Goal: Transaction & Acquisition: Purchase product/service

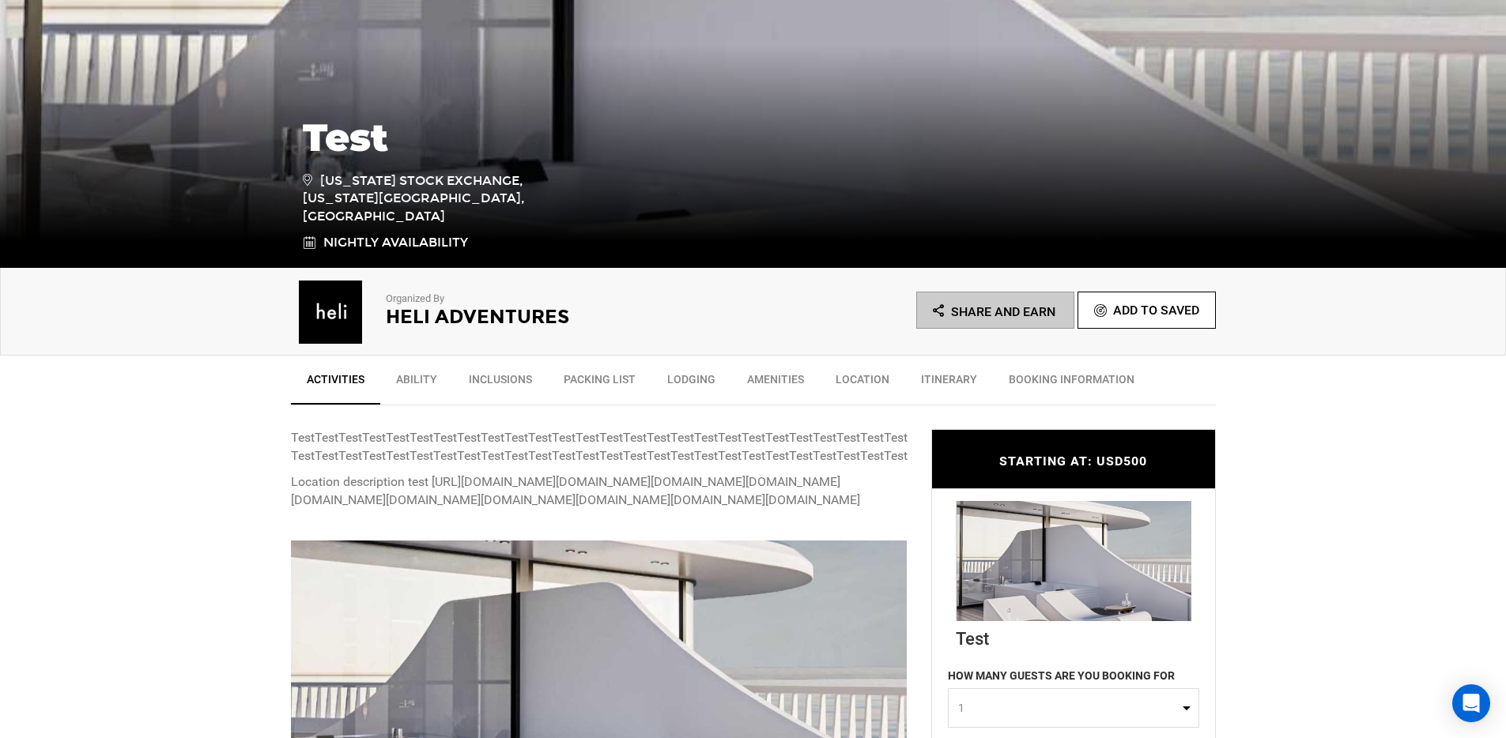
scroll to position [843, 0]
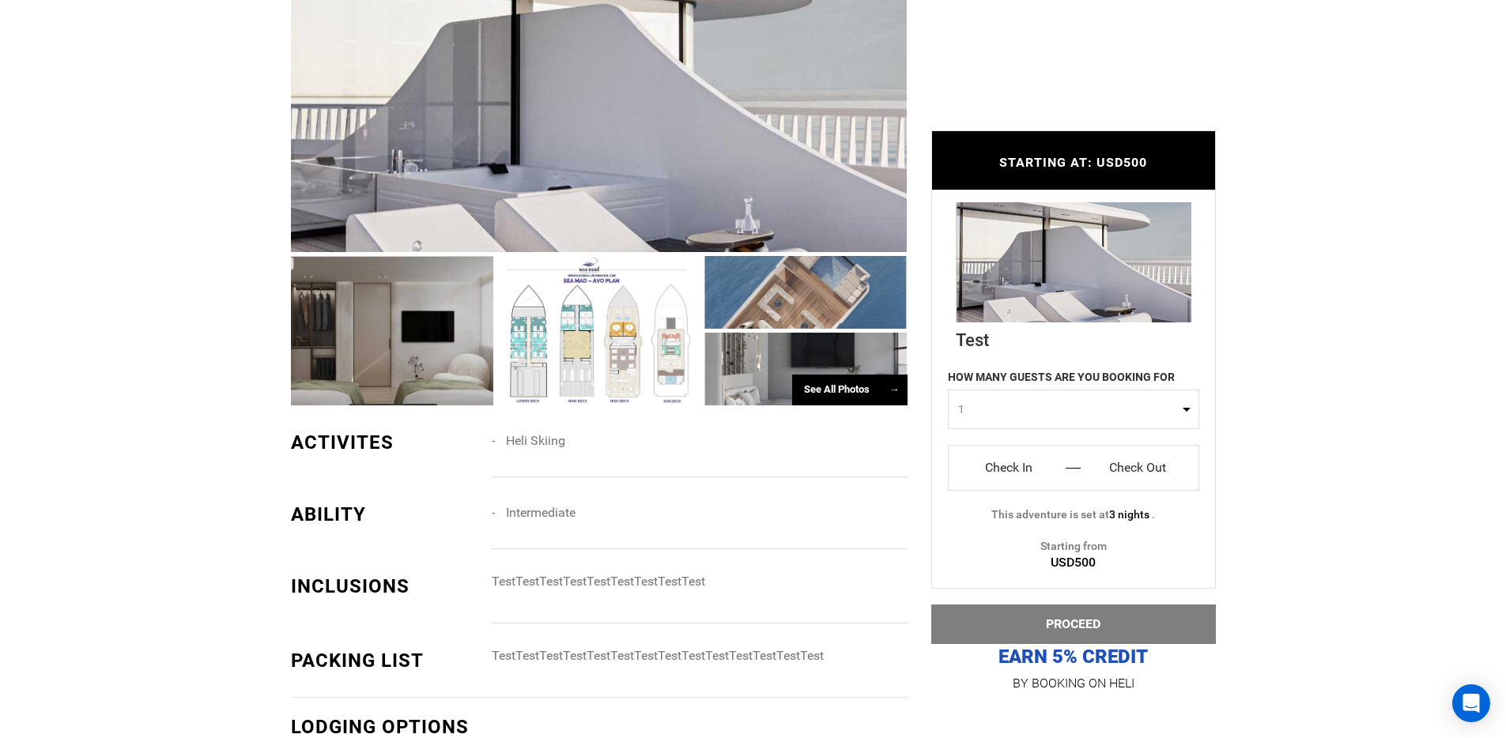
click at [997, 396] on button "1" at bounding box center [1073, 410] width 251 height 40
click at [1023, 492] on link "3" at bounding box center [1074, 505] width 250 height 28
select select "3"
click at [1010, 459] on input "Check In" at bounding box center [1010, 467] width 98 height 25
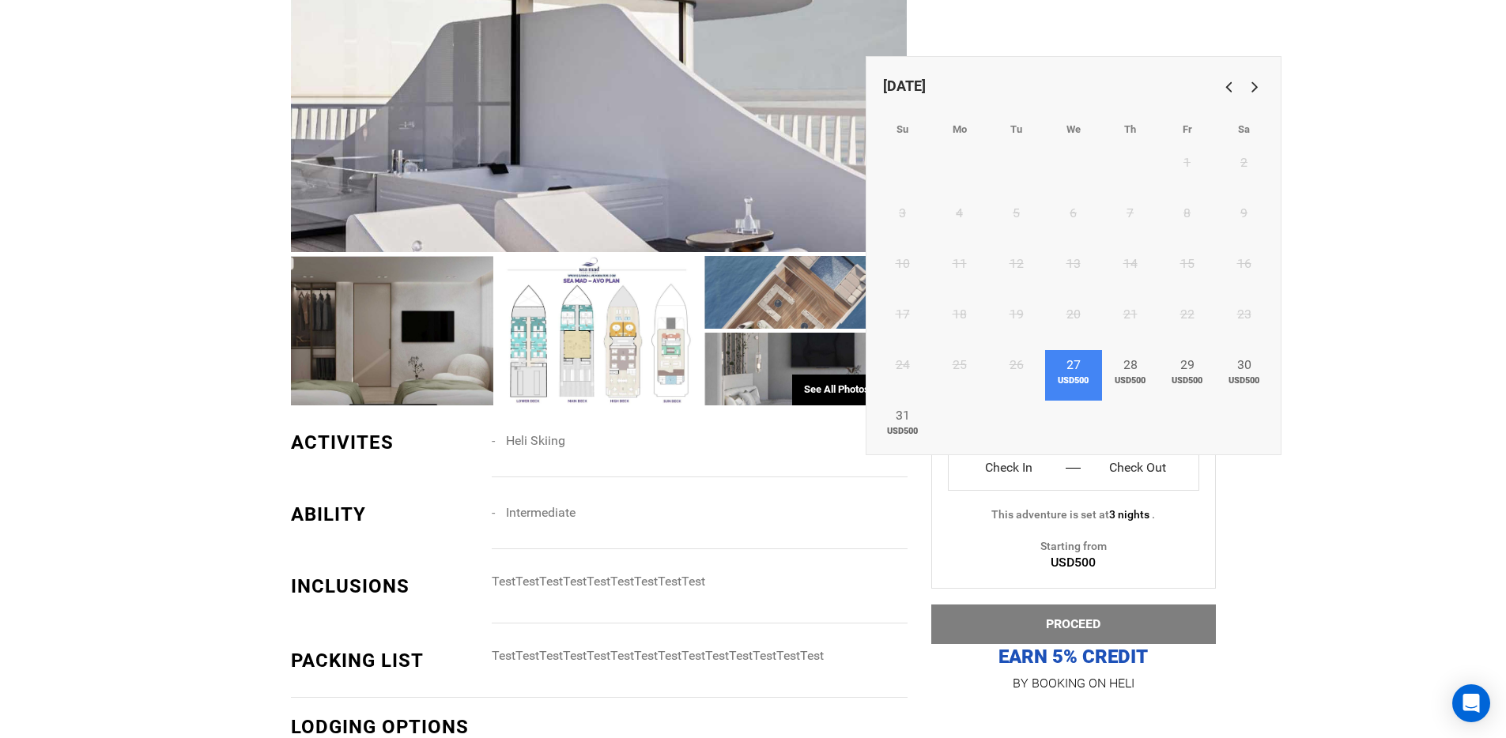
click at [1078, 390] on link "27 USD500" at bounding box center [1073, 375] width 57 height 51
type input "Check In"
type input "Check Out"
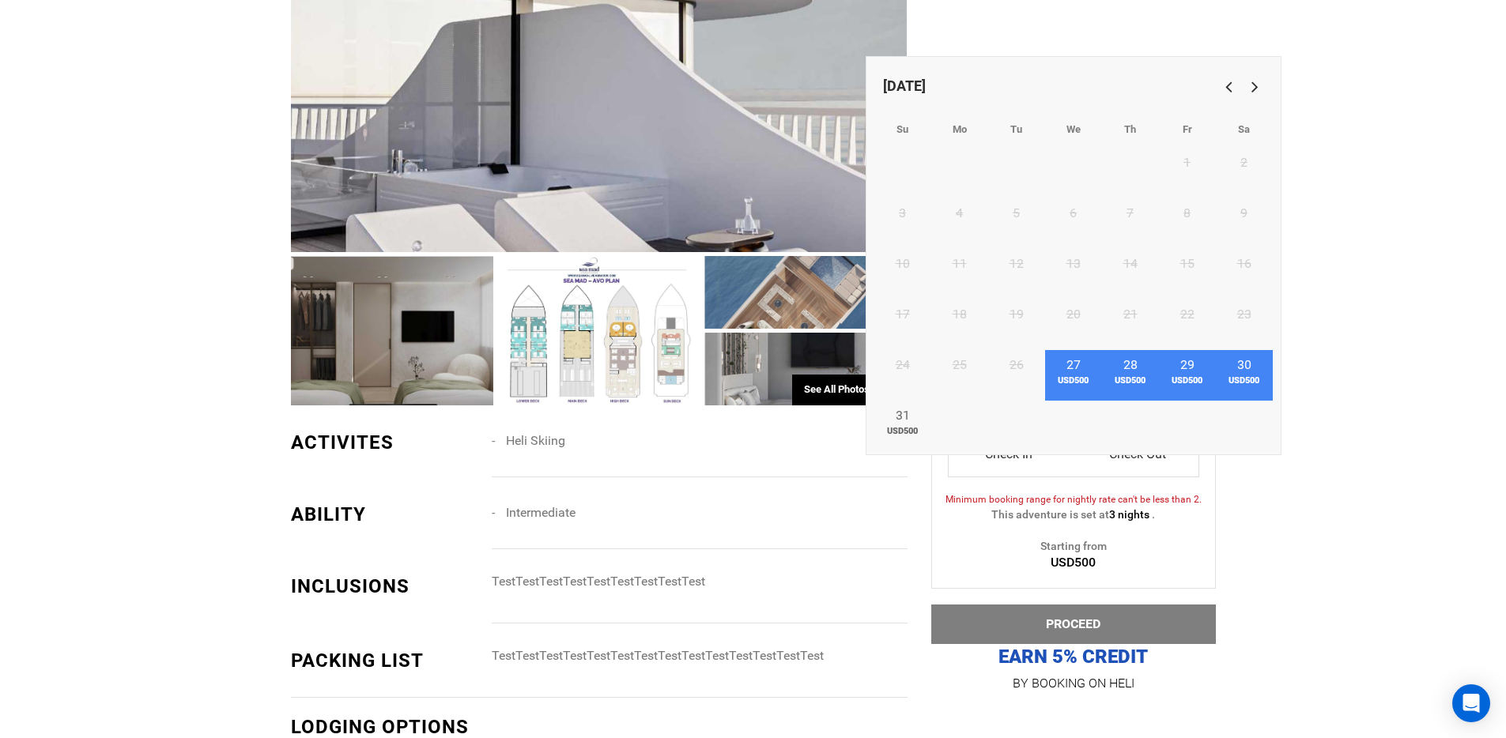
click at [1246, 377] on span "USD500" at bounding box center [1244, 381] width 57 height 13
type input "[DATE]"
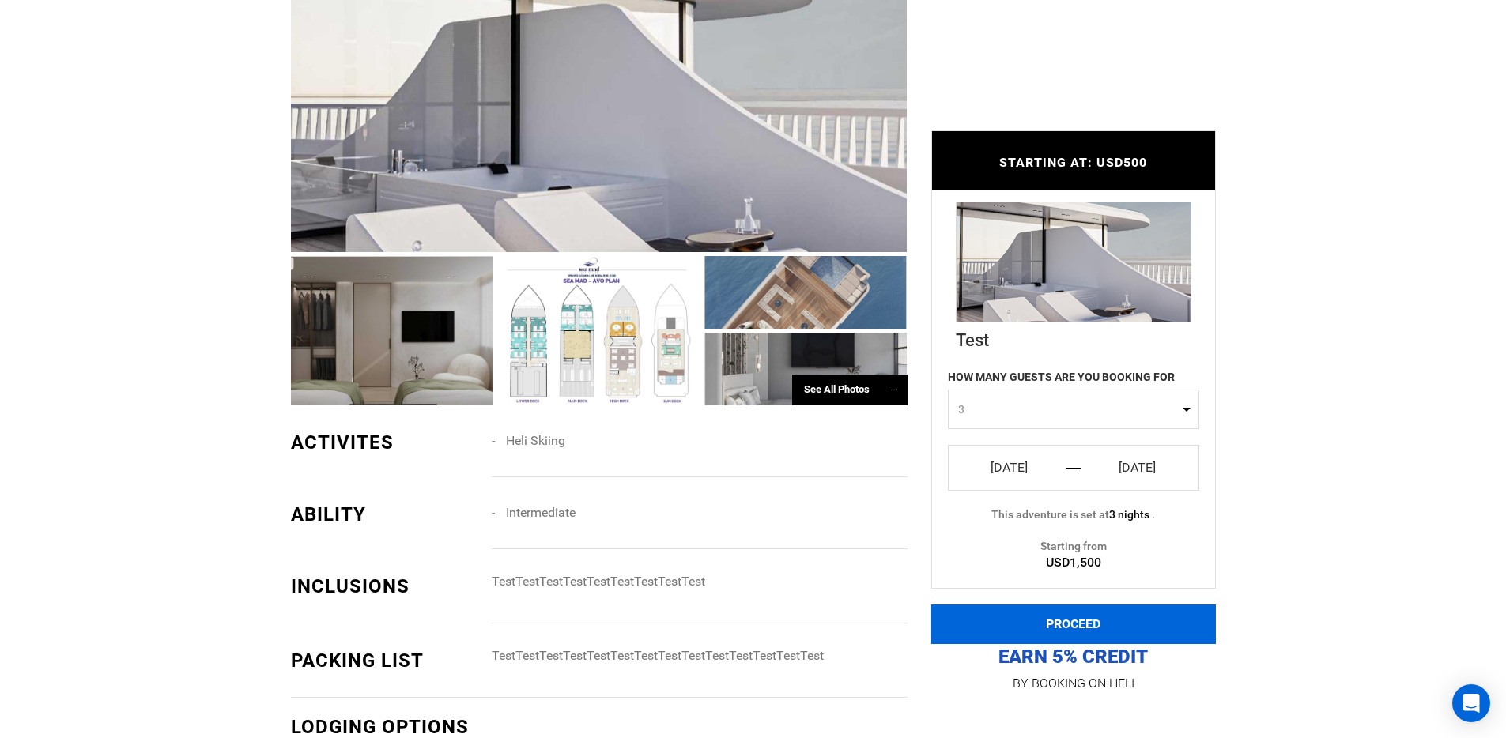
click at [1110, 623] on button "PROCEED" at bounding box center [1073, 625] width 285 height 40
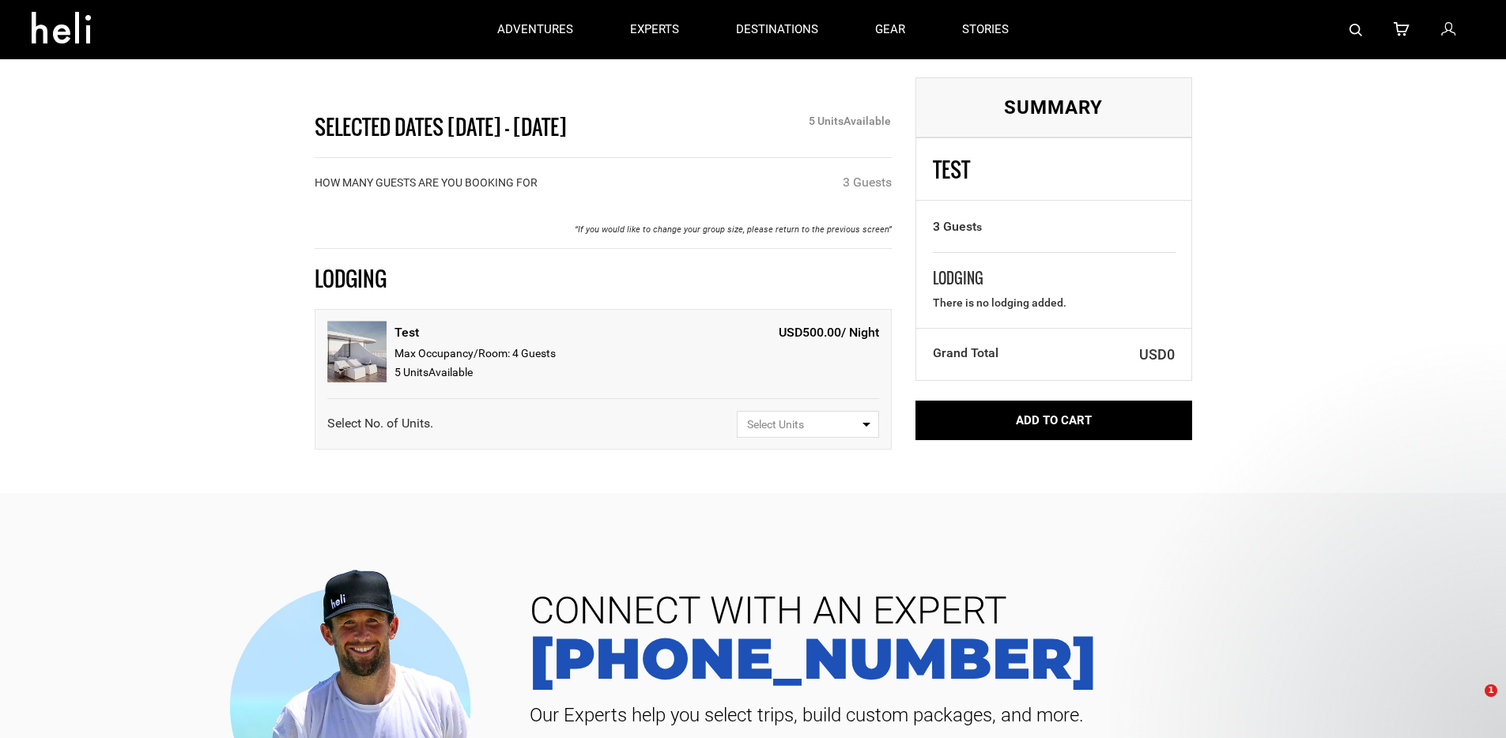
click at [797, 440] on div "Test Max Occupancy/Room: 4 Guest s 5 Unit s Available USD500.00 / Night Select …" at bounding box center [603, 379] width 577 height 141
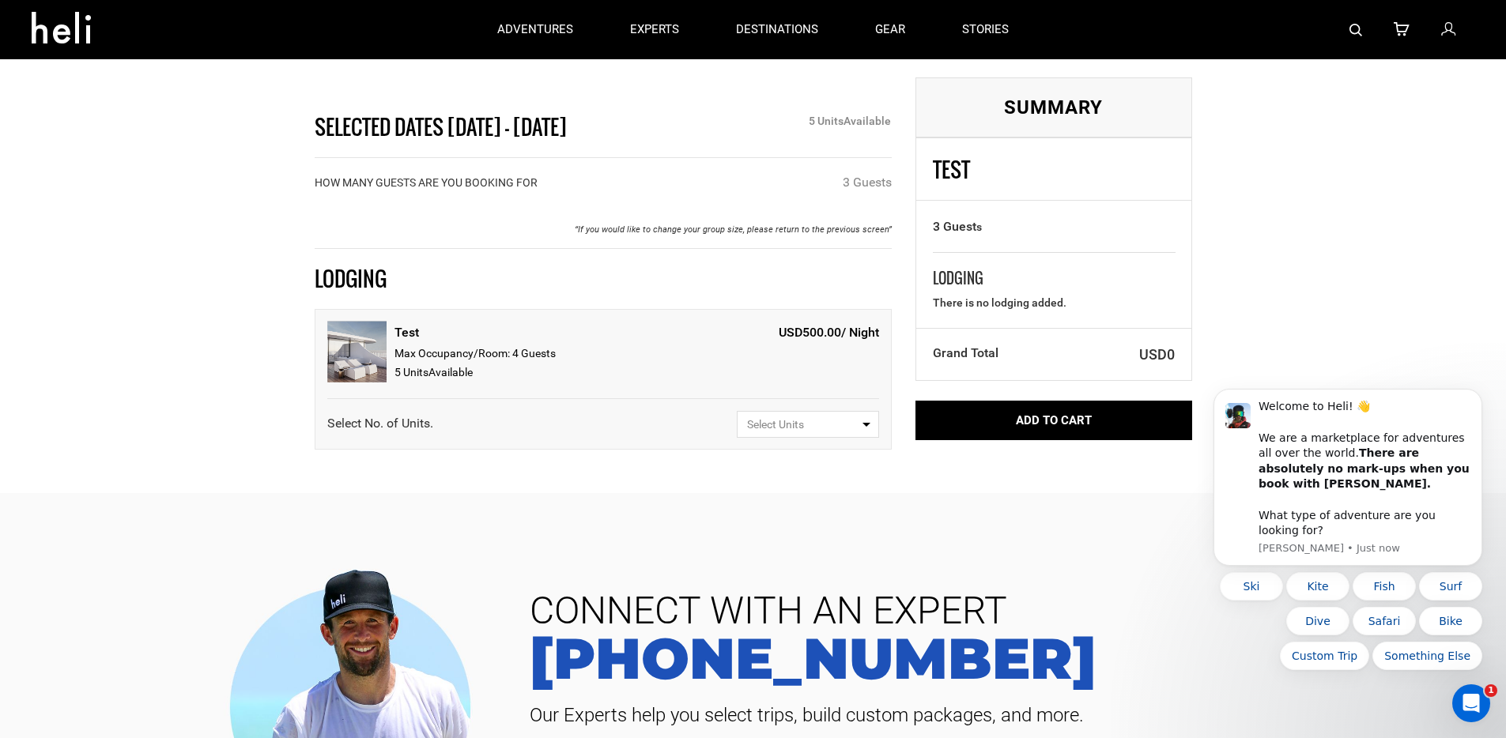
click at [801, 431] on span "Select Units" at bounding box center [802, 425] width 111 height 16
click at [1476, 397] on icon "Dismiss notification" at bounding box center [1477, 394] width 6 height 6
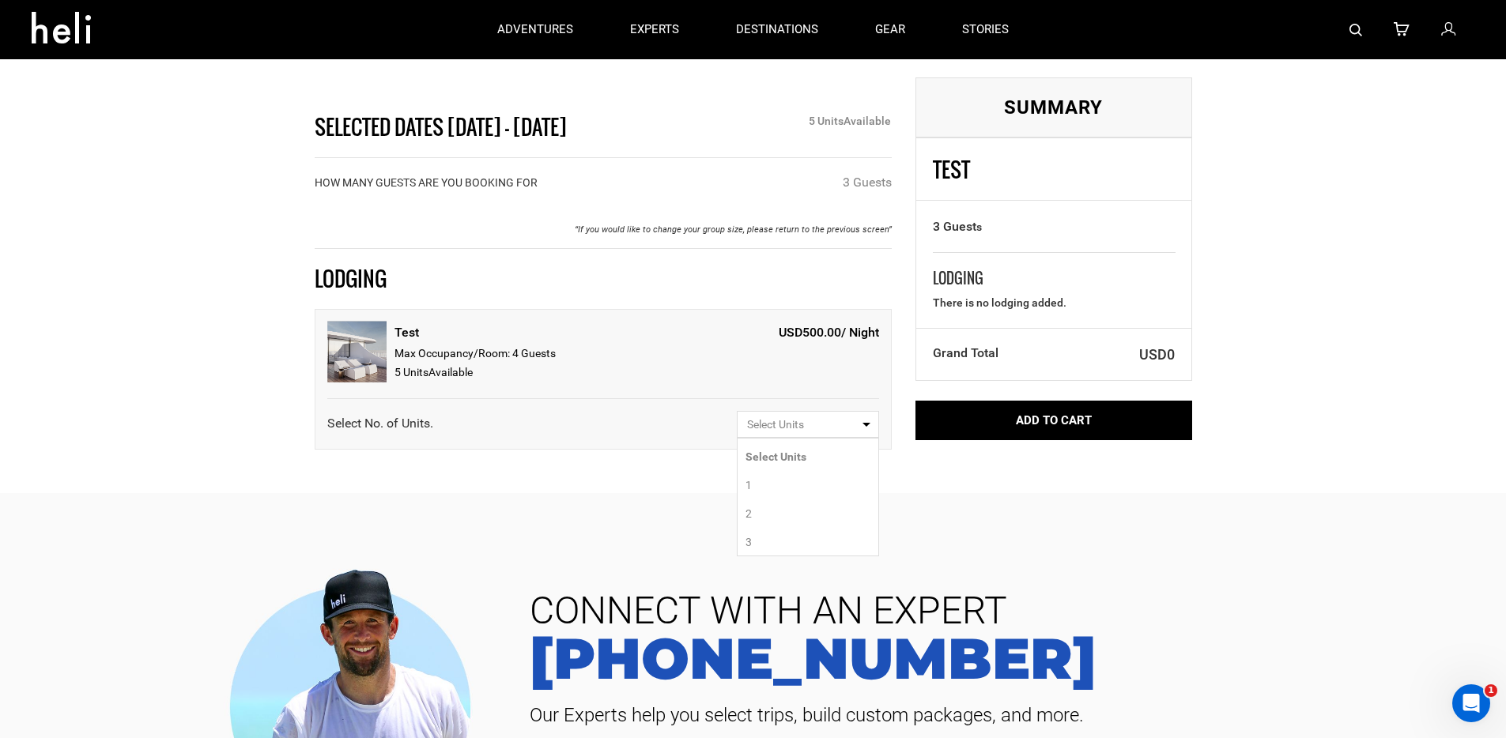
click at [784, 483] on link "1" at bounding box center [808, 485] width 141 height 28
select select "1"
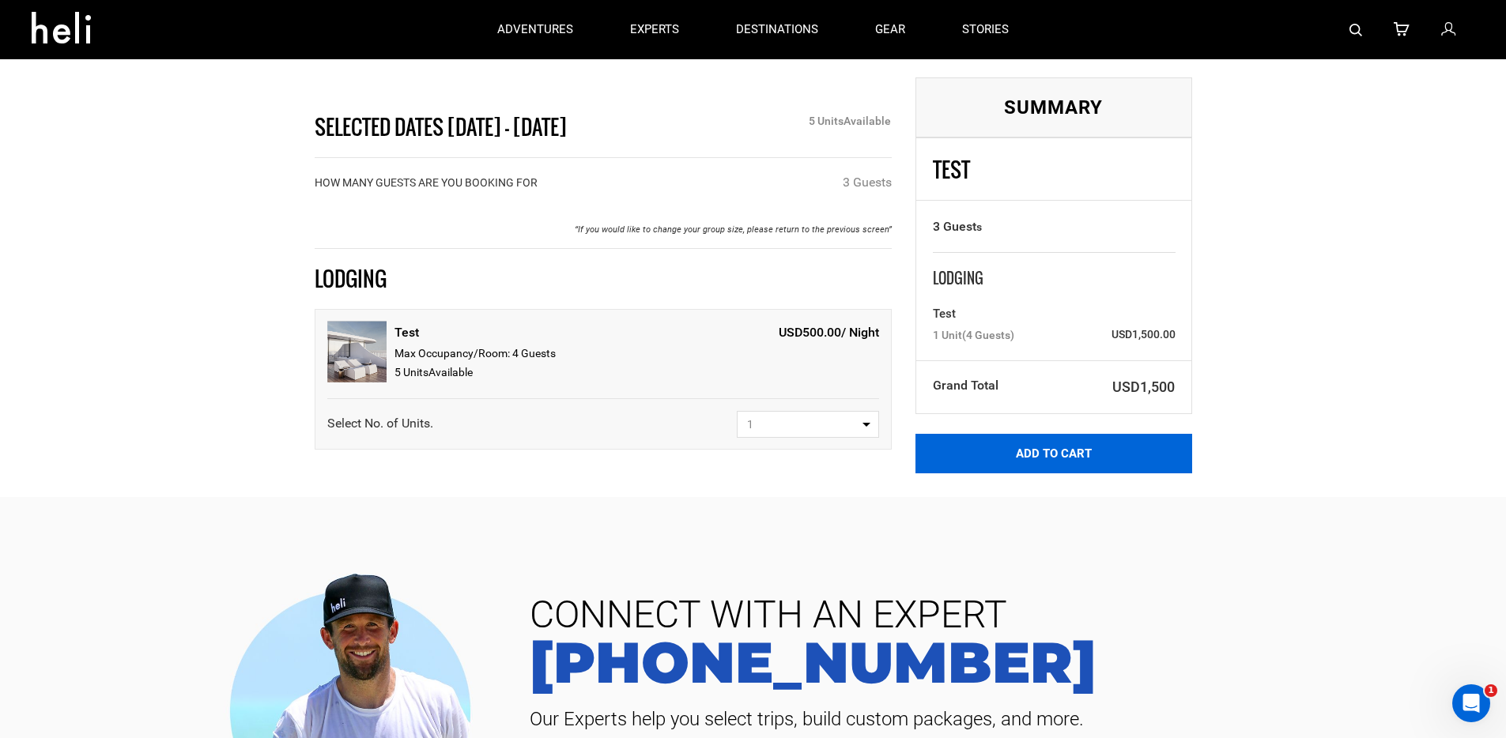
click at [1019, 455] on button "Add to Cart" at bounding box center [1054, 454] width 277 height 40
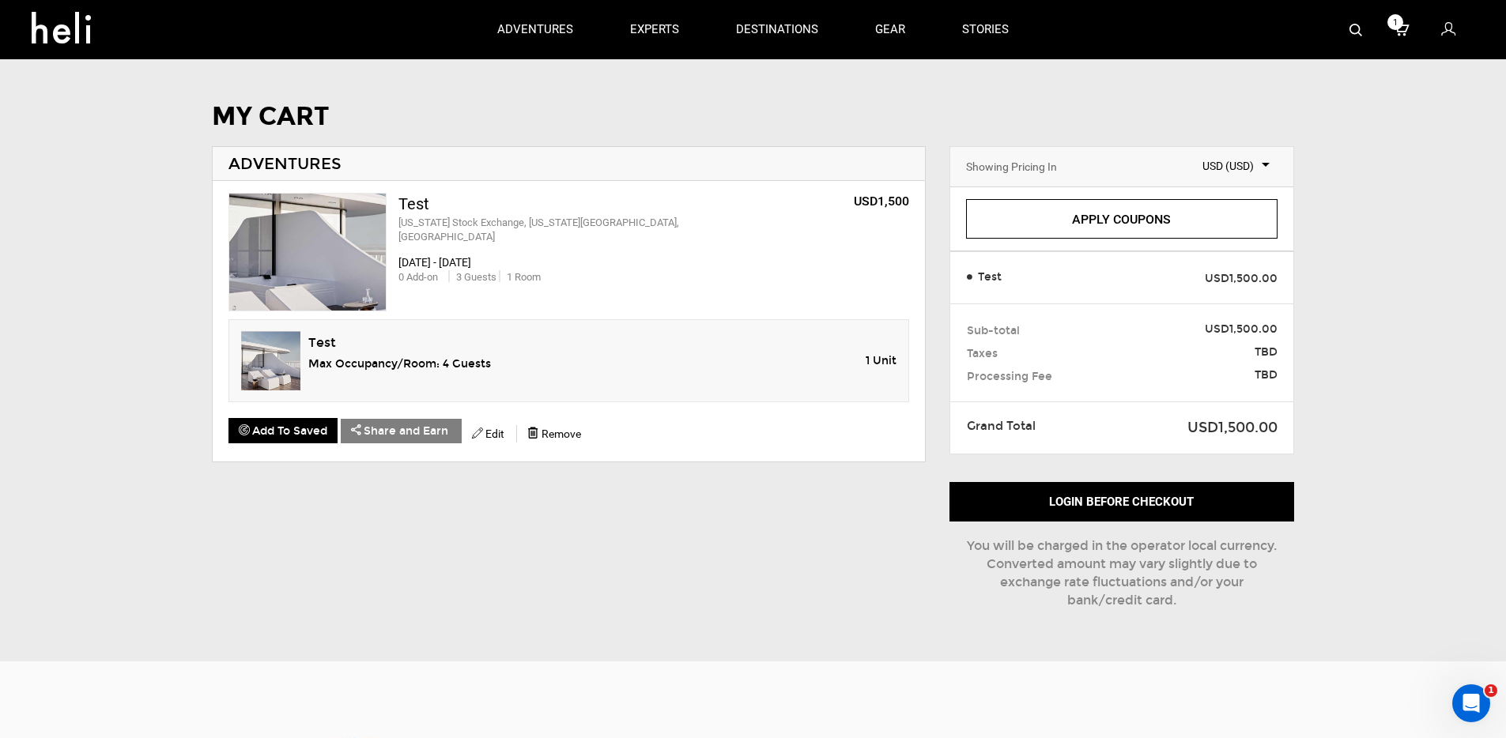
scroll to position [33, 0]
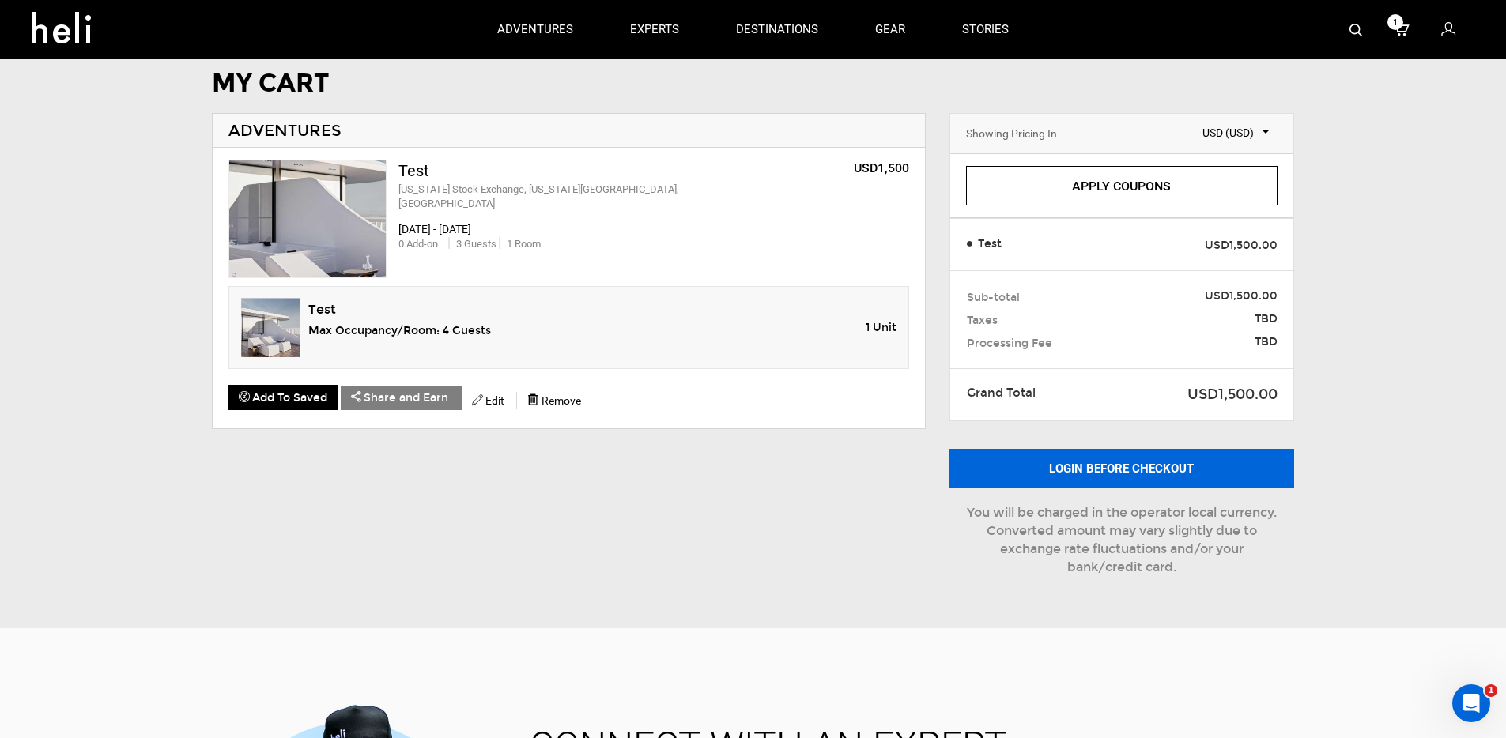
click at [1097, 467] on button "Login before checkout" at bounding box center [1122, 469] width 345 height 40
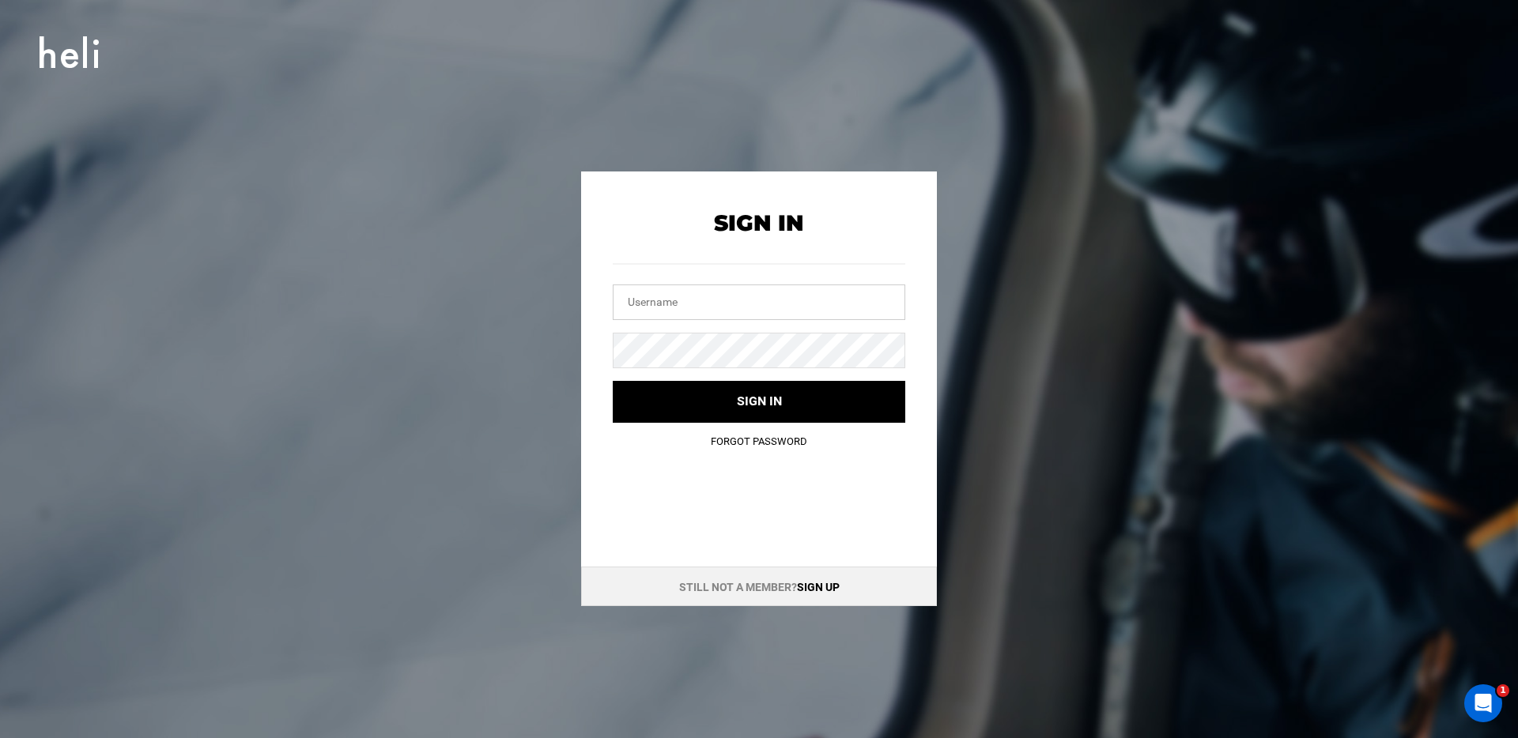
click at [749, 288] on input "text" at bounding box center [759, 303] width 293 height 36
type input "[EMAIL_ADDRESS][DOMAIN_NAME]"
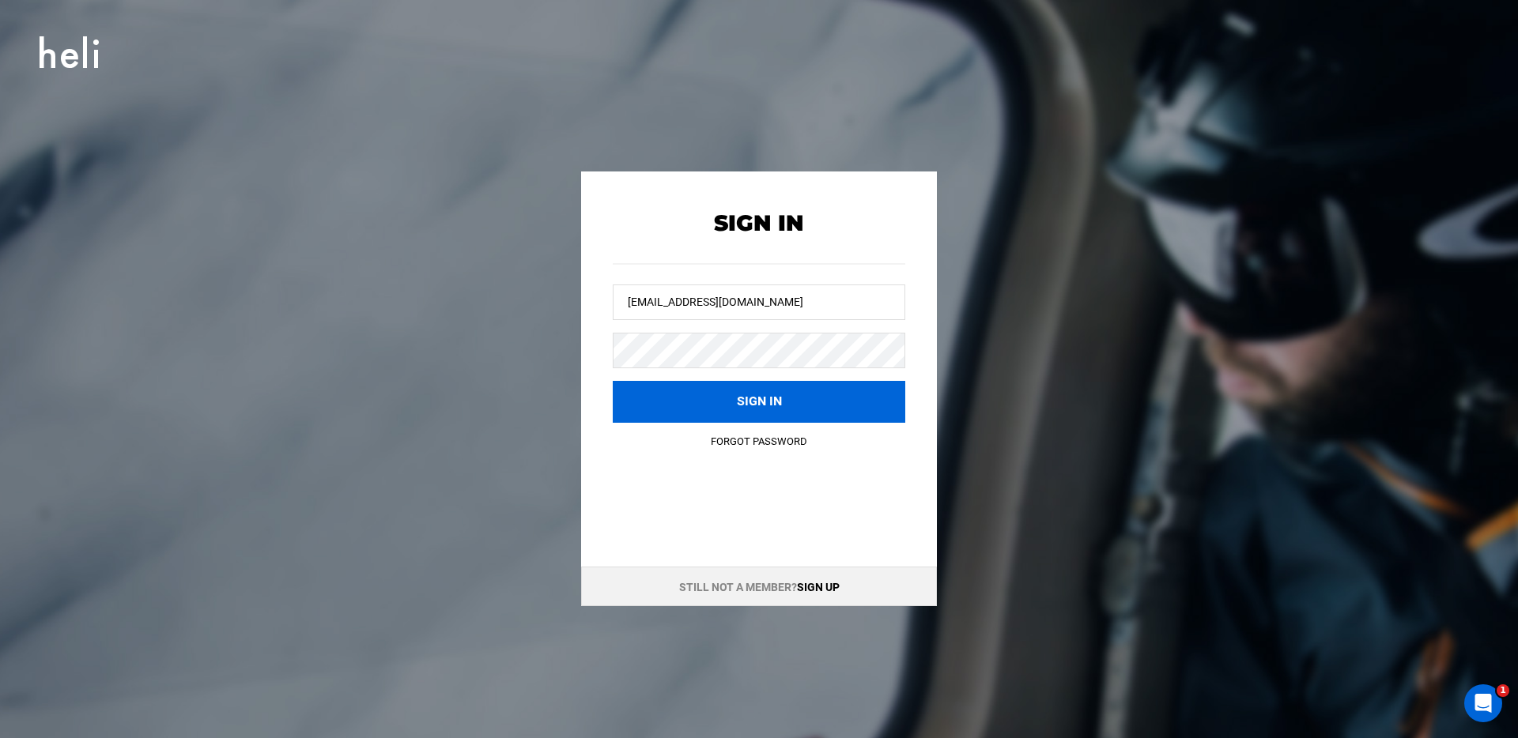
click at [780, 410] on button "Sign in" at bounding box center [759, 402] width 293 height 42
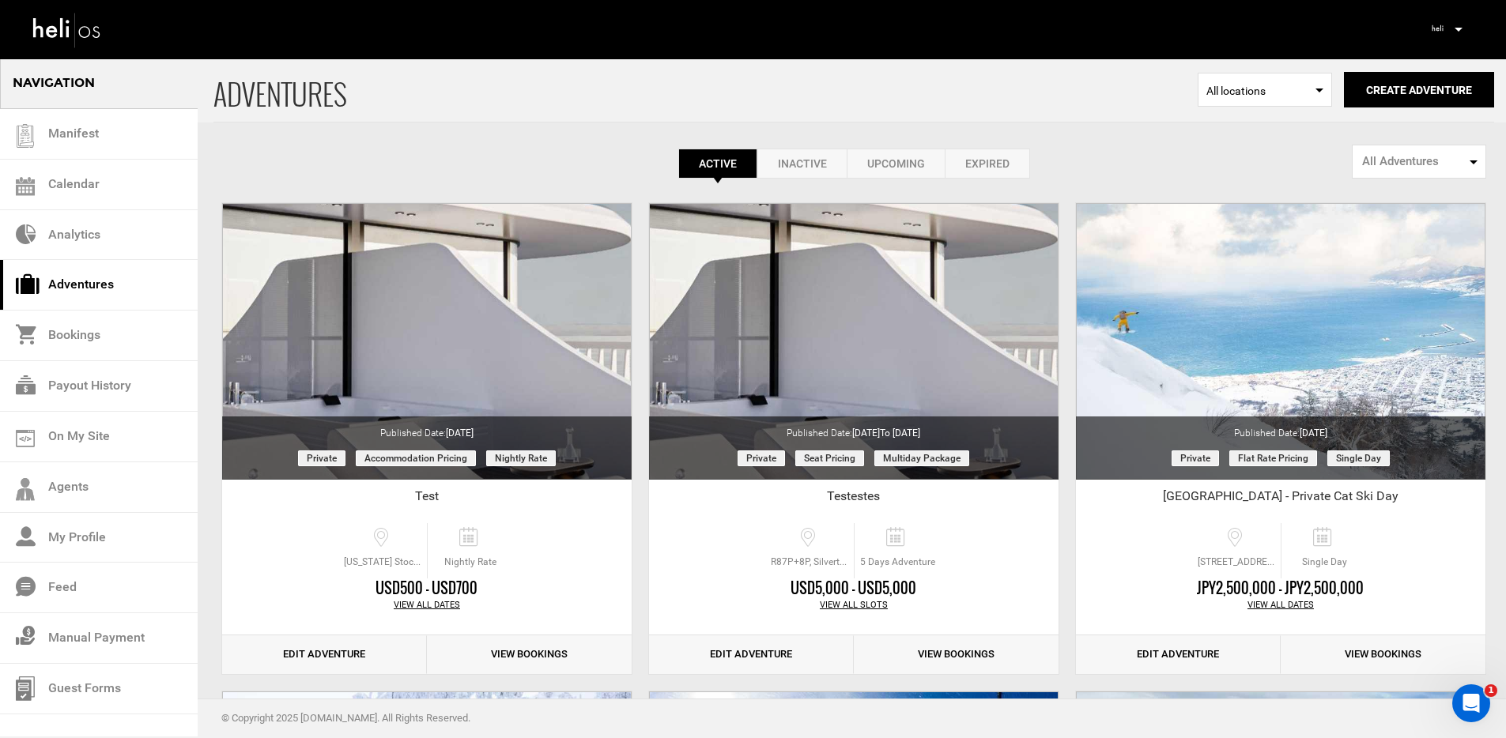
click at [1458, 25] on p at bounding box center [1457, 30] width 9 height 18
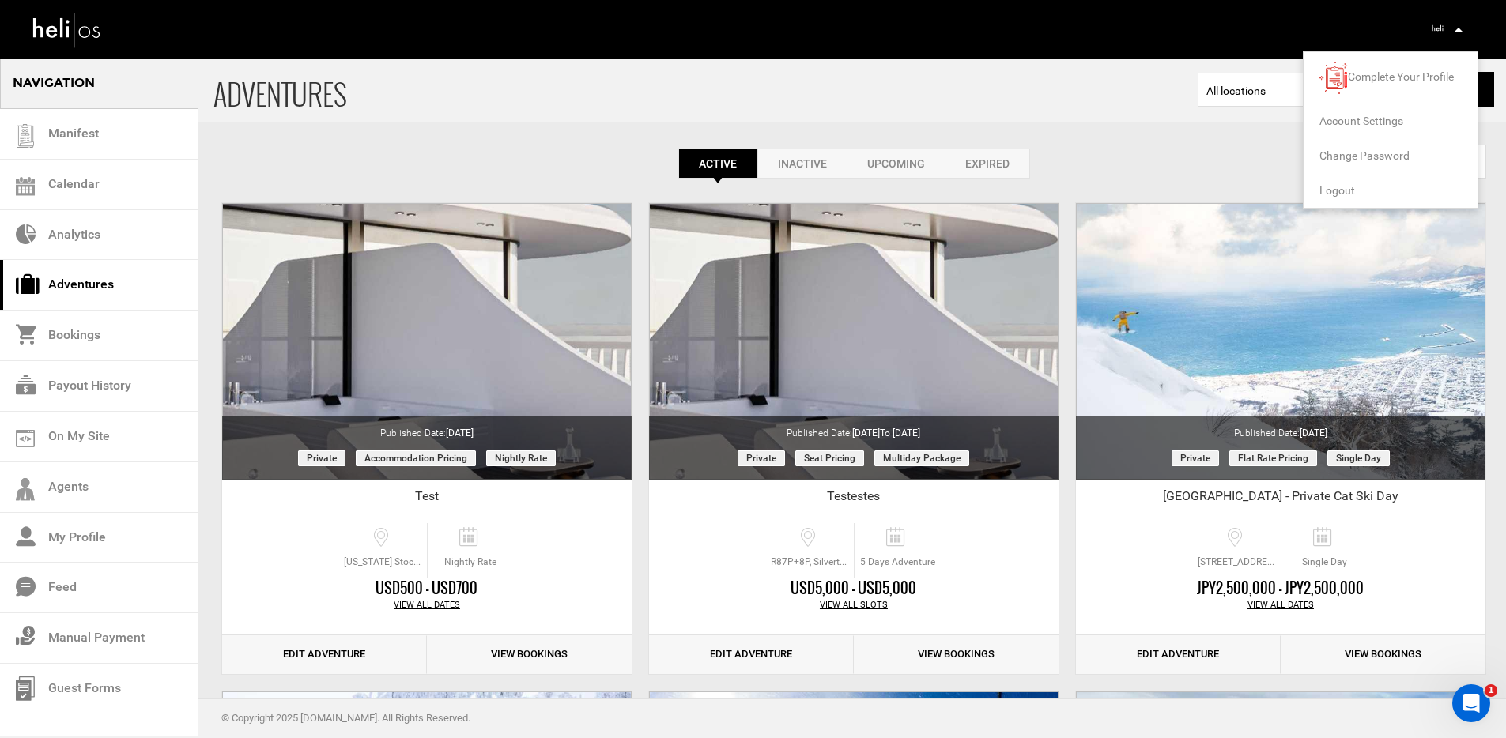
click at [1337, 190] on span "Logout" at bounding box center [1338, 190] width 36 height 13
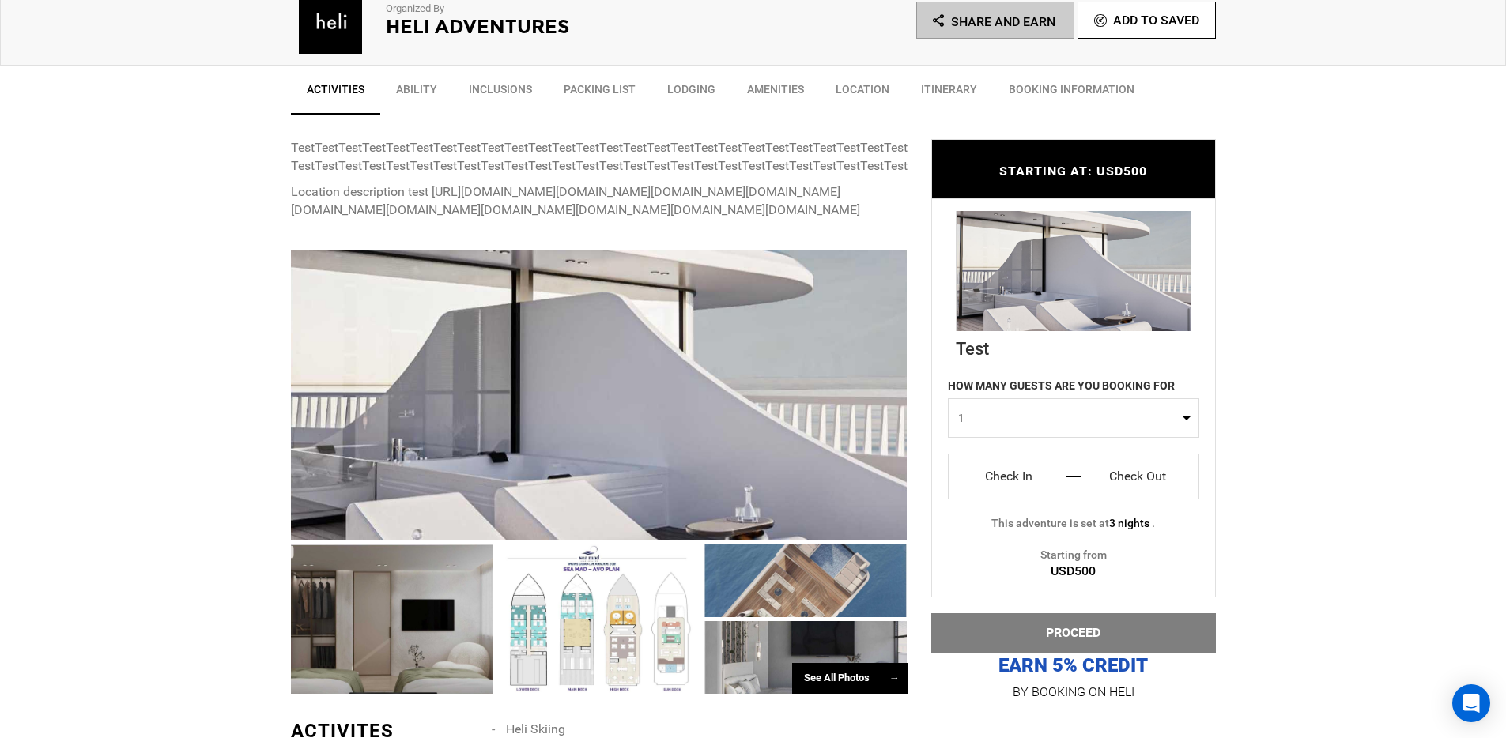
scroll to position [636, 0]
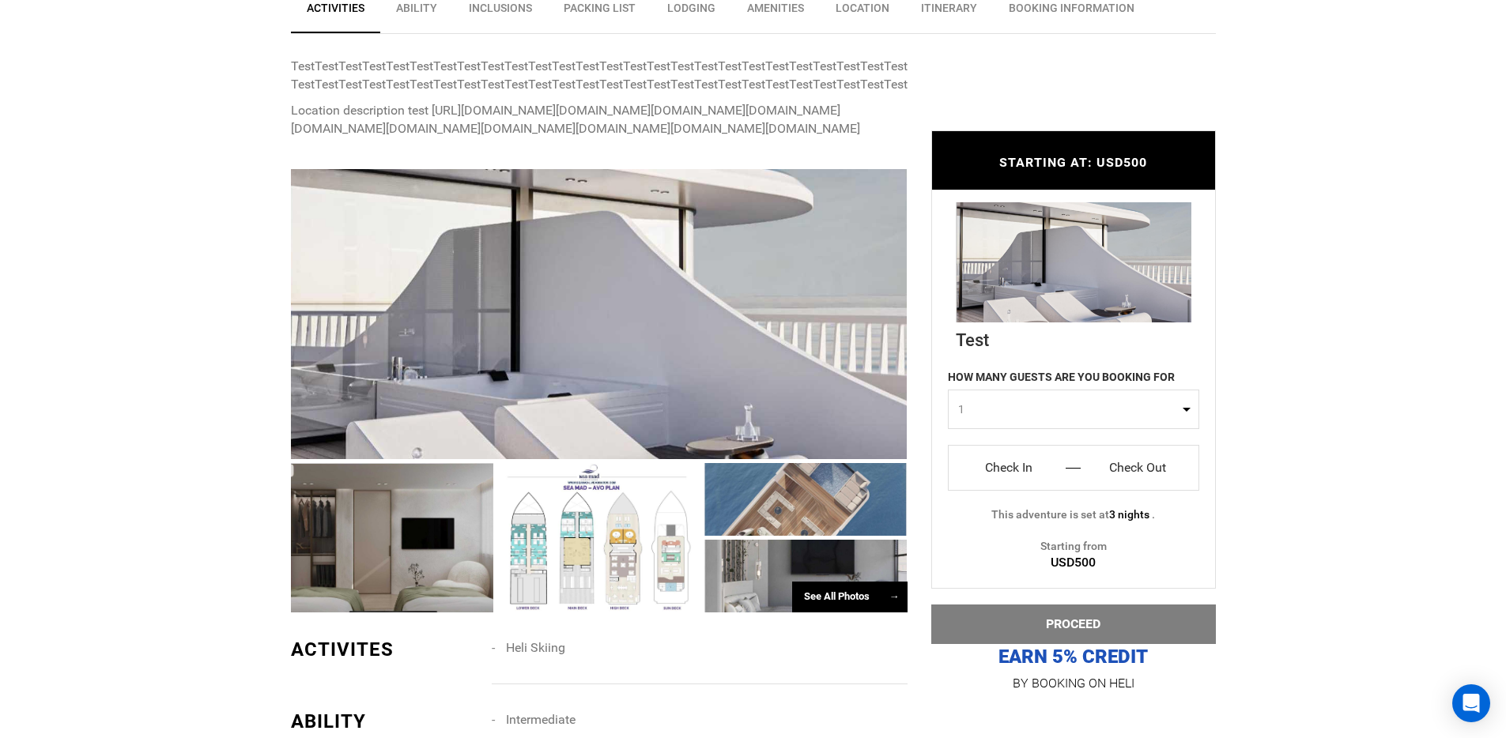
click at [1001, 462] on input "Check In" at bounding box center [1010, 467] width 98 height 25
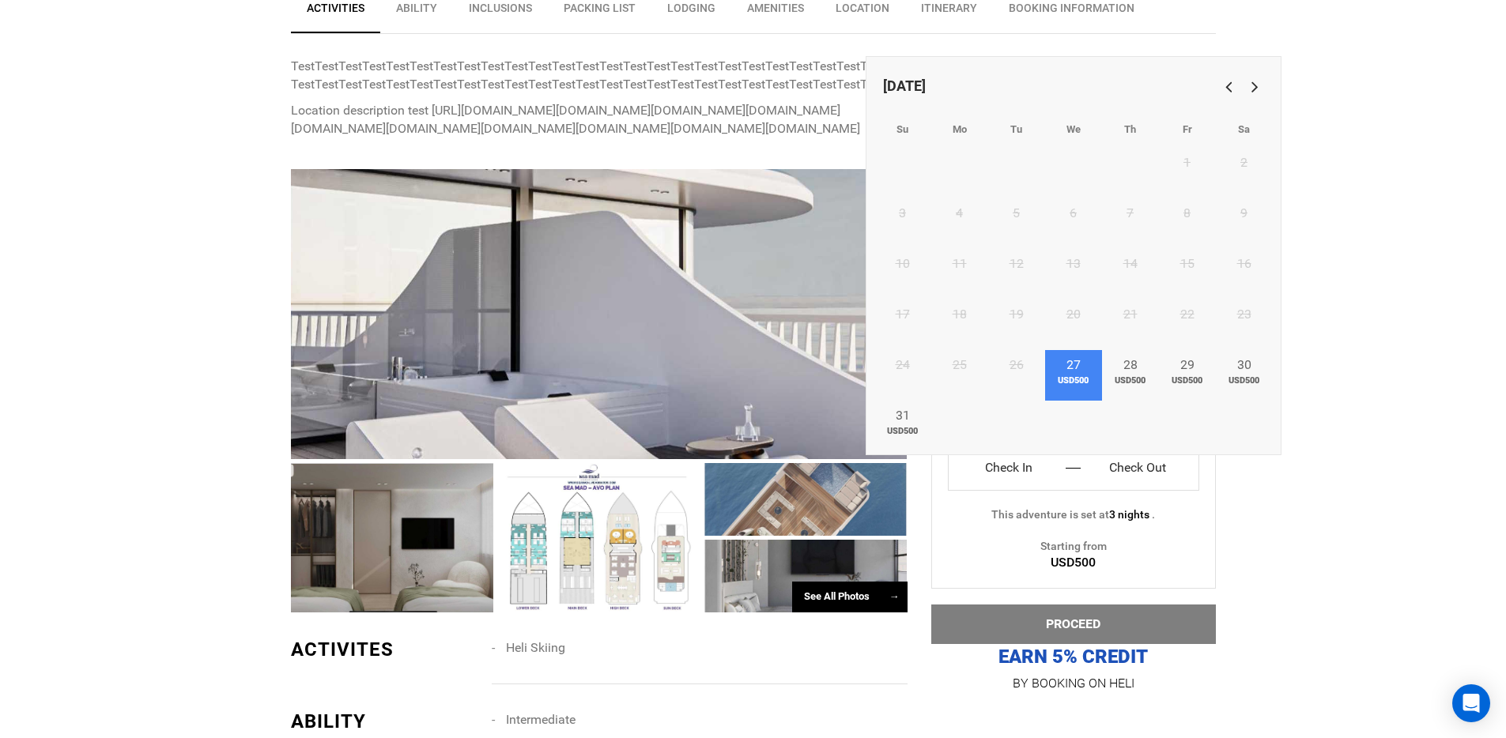
click at [1081, 361] on link "27 USD500" at bounding box center [1073, 375] width 57 height 51
type input "Check In"
type input "Check Out"
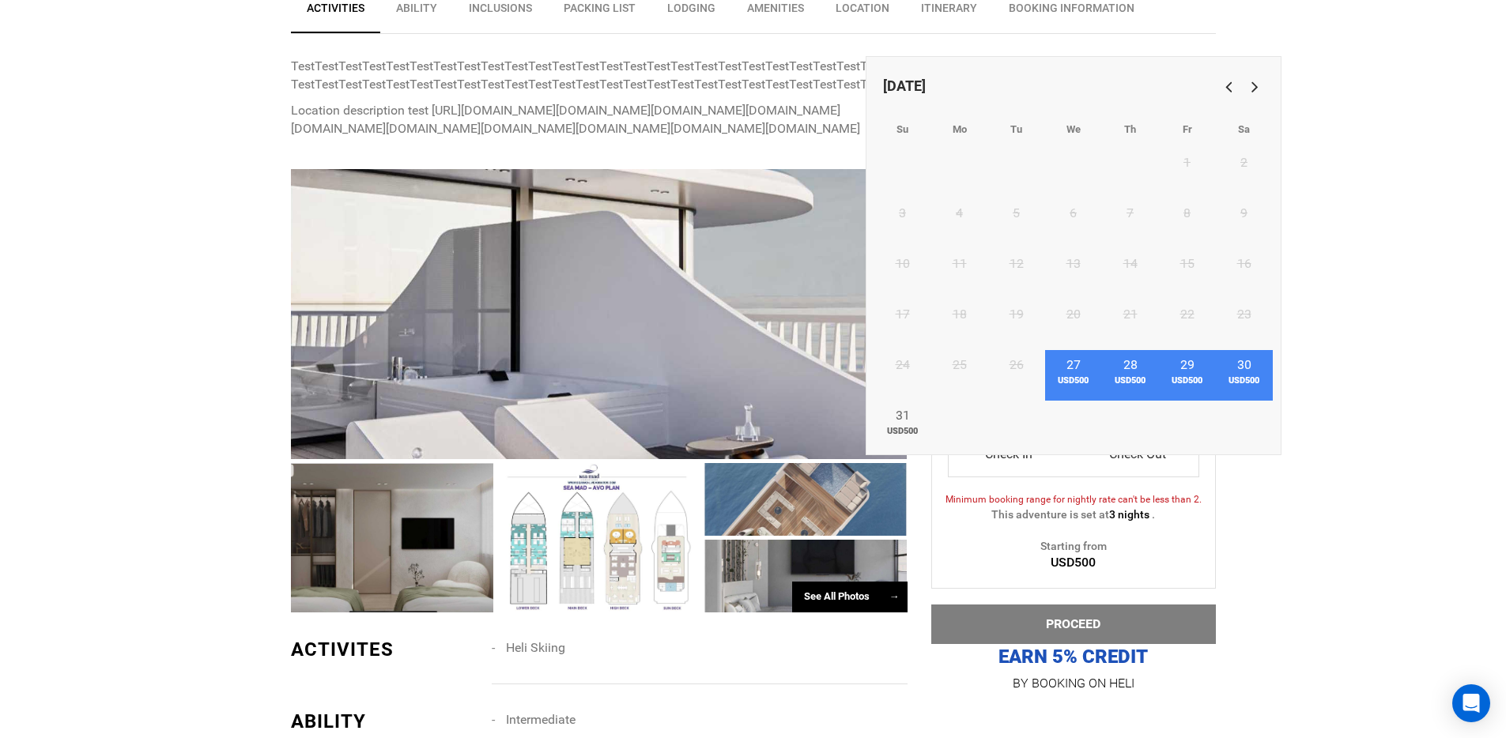
click at [1241, 358] on link "30 USD500" at bounding box center [1244, 375] width 57 height 51
type input "[DATE]"
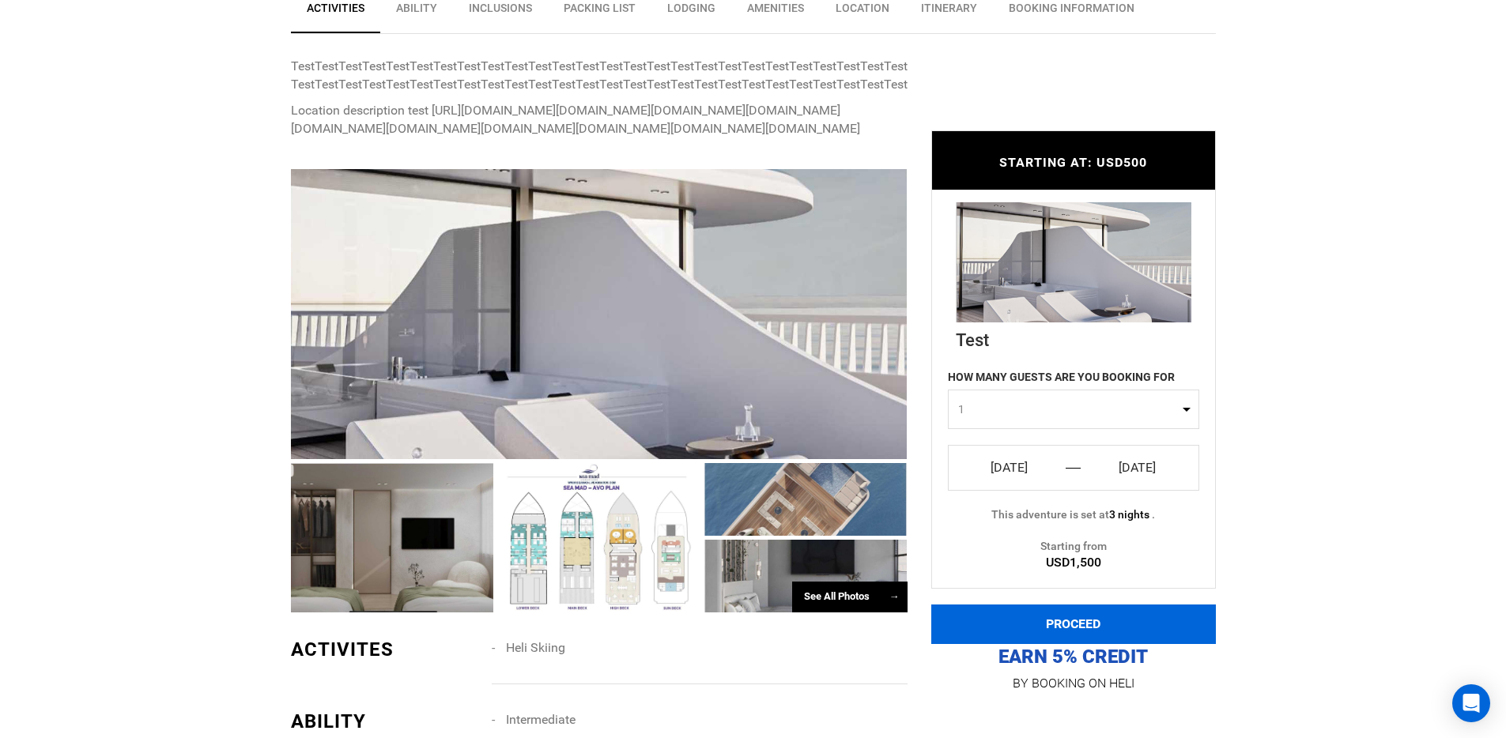
click at [1132, 625] on button "PROCEED" at bounding box center [1073, 625] width 285 height 40
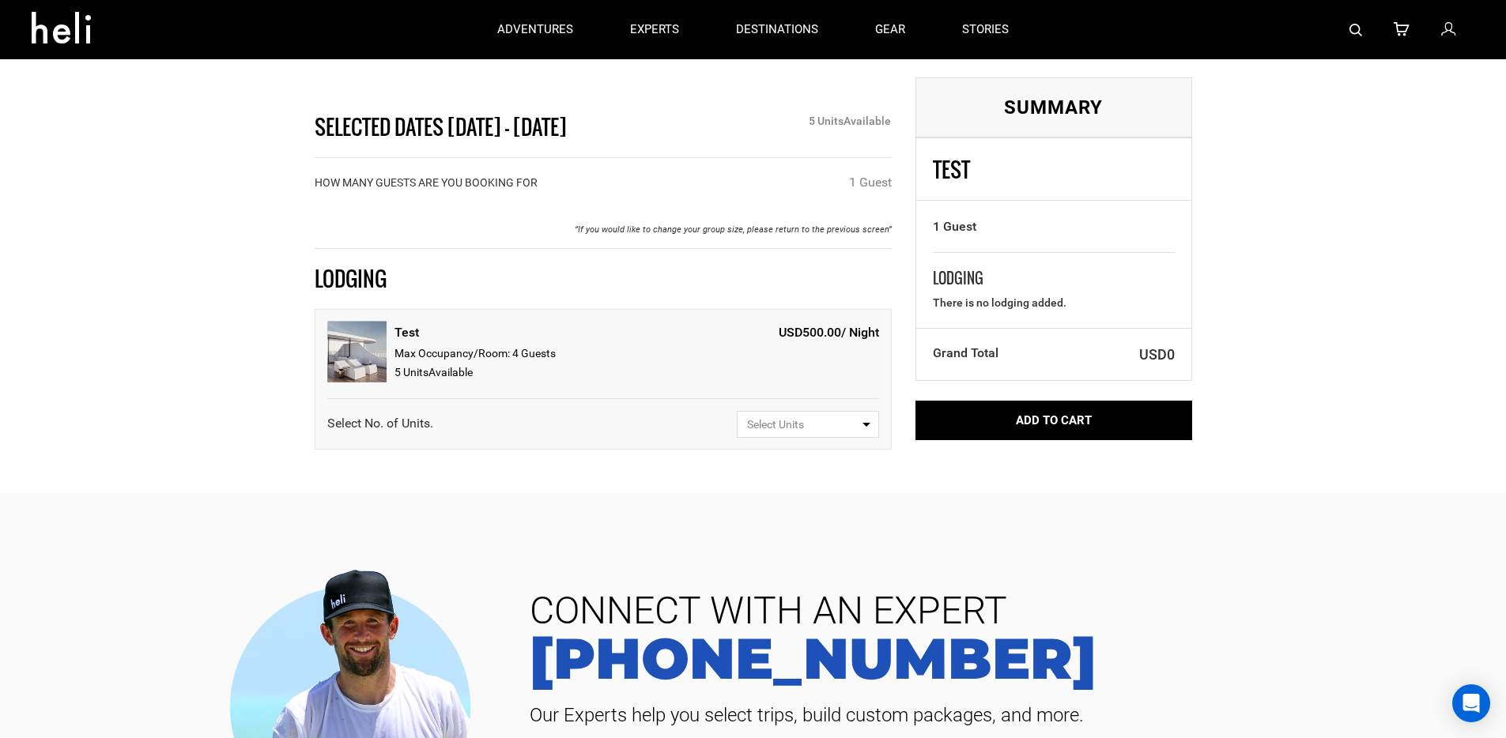
click at [848, 421] on span "Select Units" at bounding box center [802, 425] width 111 height 16
click at [820, 488] on link "1" at bounding box center [808, 485] width 141 height 28
select select "1"
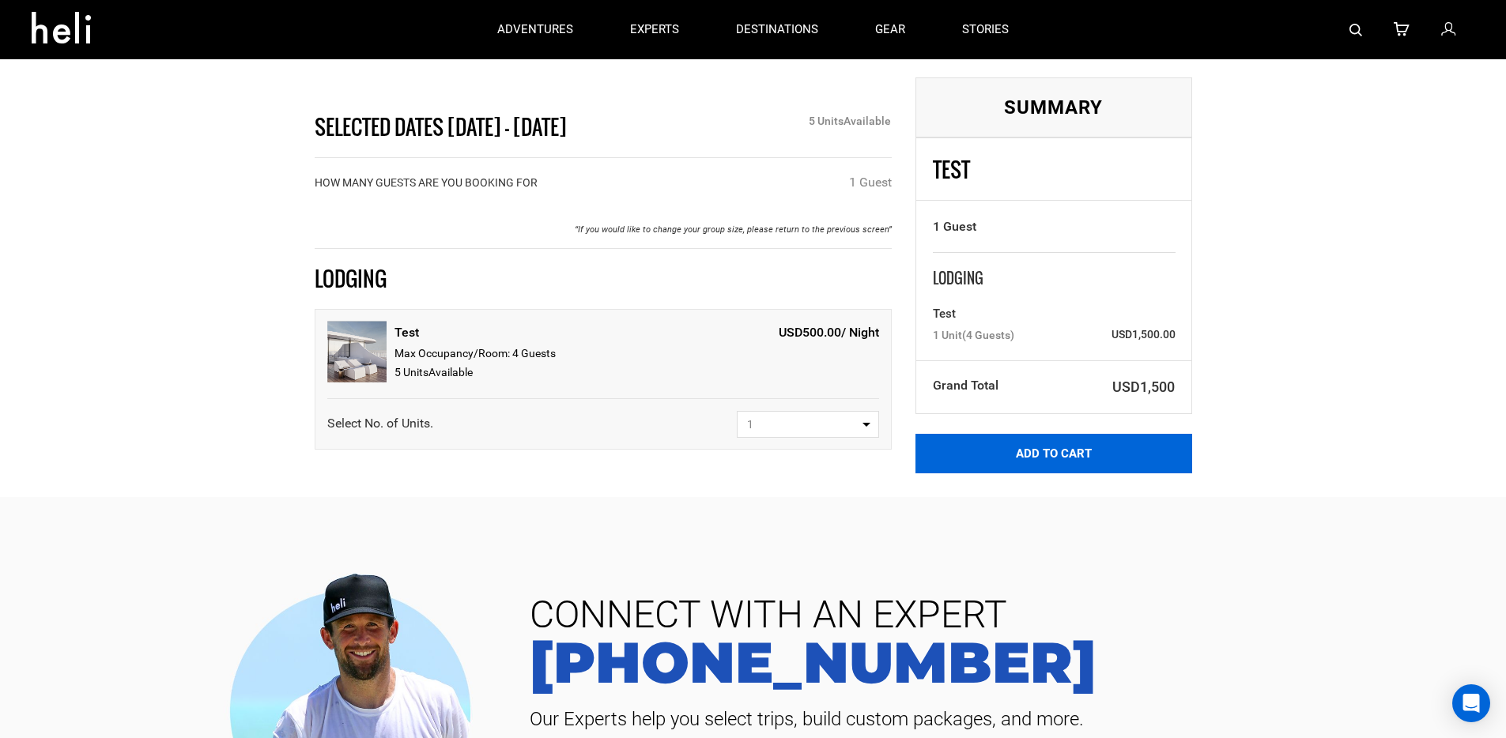
click at [974, 442] on button "Add to Cart" at bounding box center [1054, 454] width 277 height 40
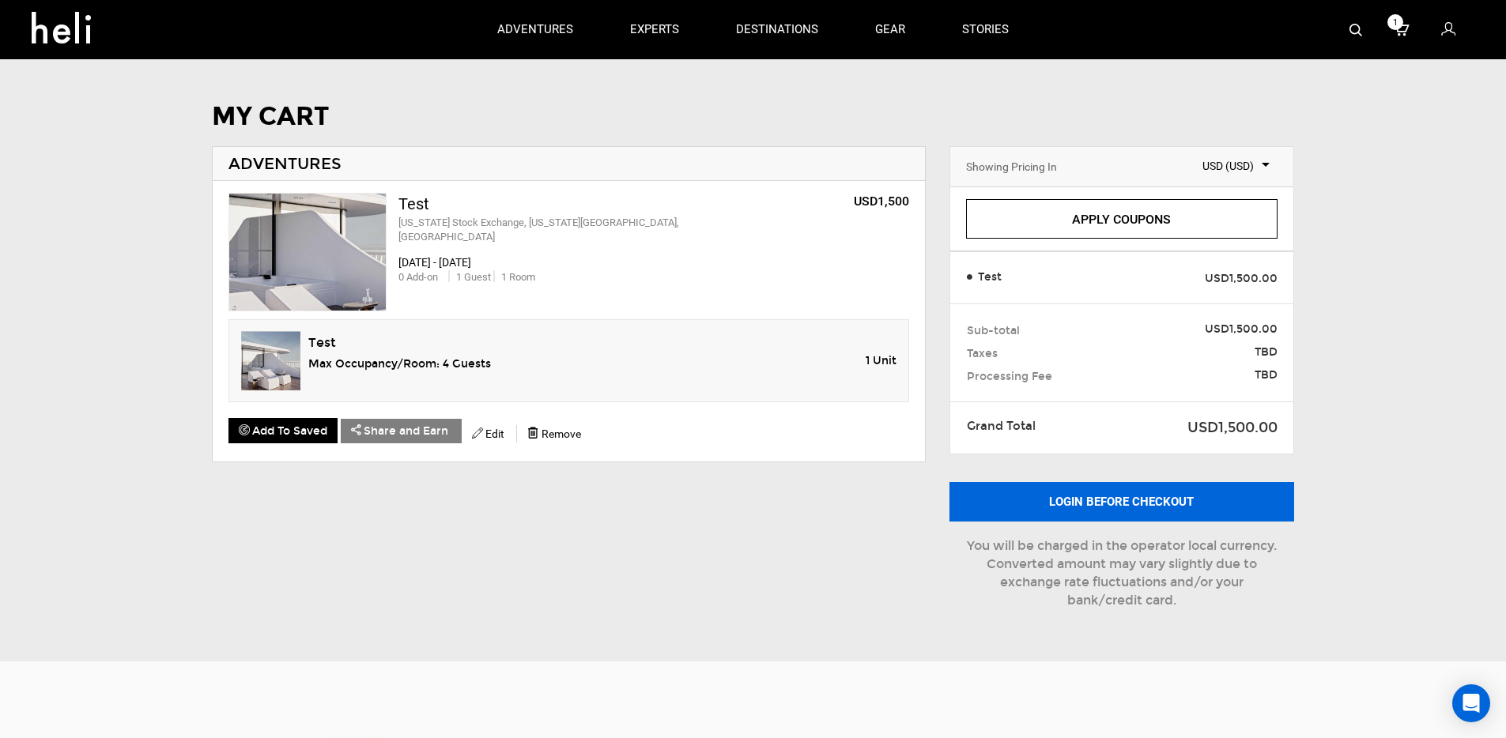
click at [1108, 488] on button "Login before checkout" at bounding box center [1122, 502] width 345 height 40
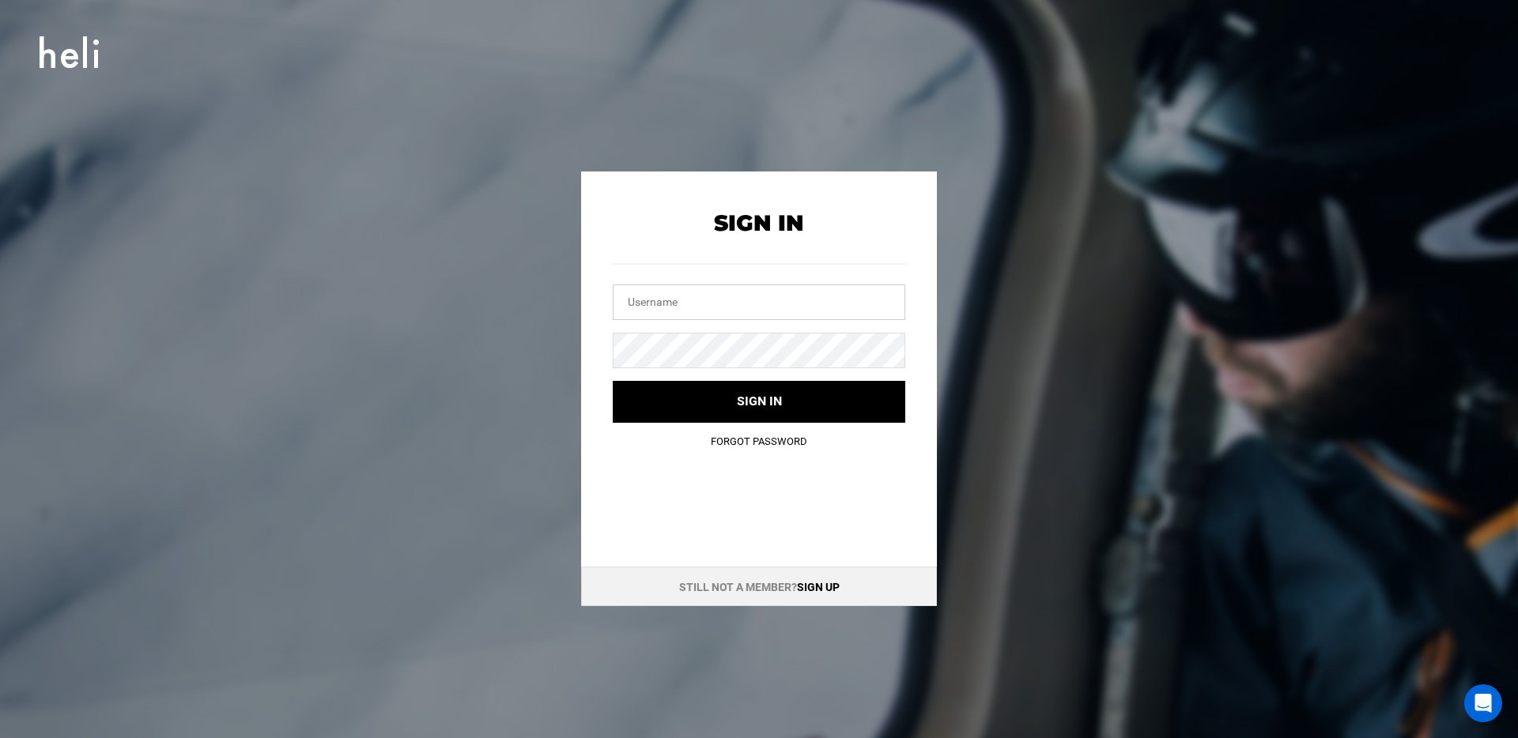
drag, startPoint x: 794, startPoint y: 302, endPoint x: 795, endPoint y: 291, distance: 11.1
click at [794, 302] on input "text" at bounding box center [759, 303] width 293 height 36
type input "[PERSON_NAME][EMAIL_ADDRESS][DOMAIN_NAME]"
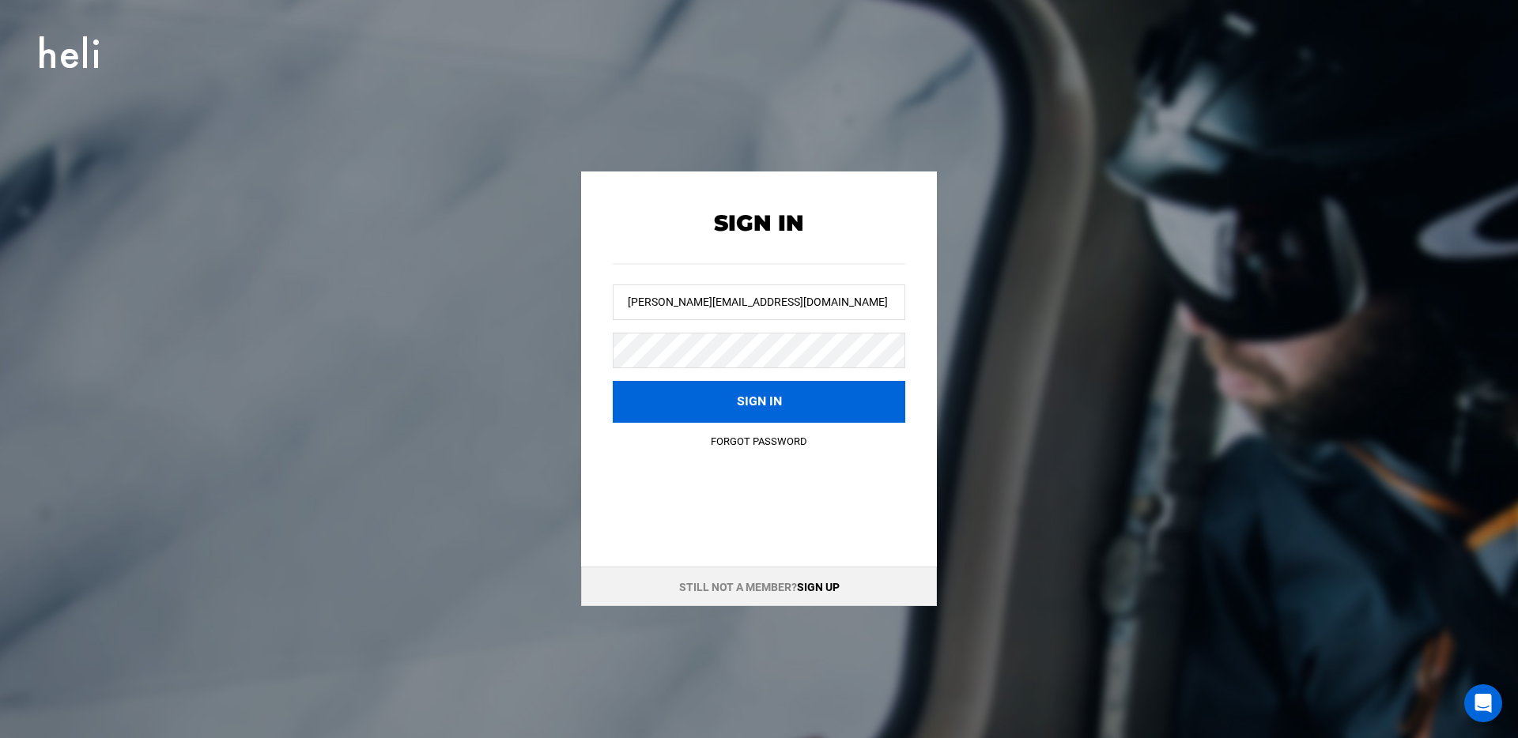
click at [745, 401] on button "Sign in" at bounding box center [759, 402] width 293 height 42
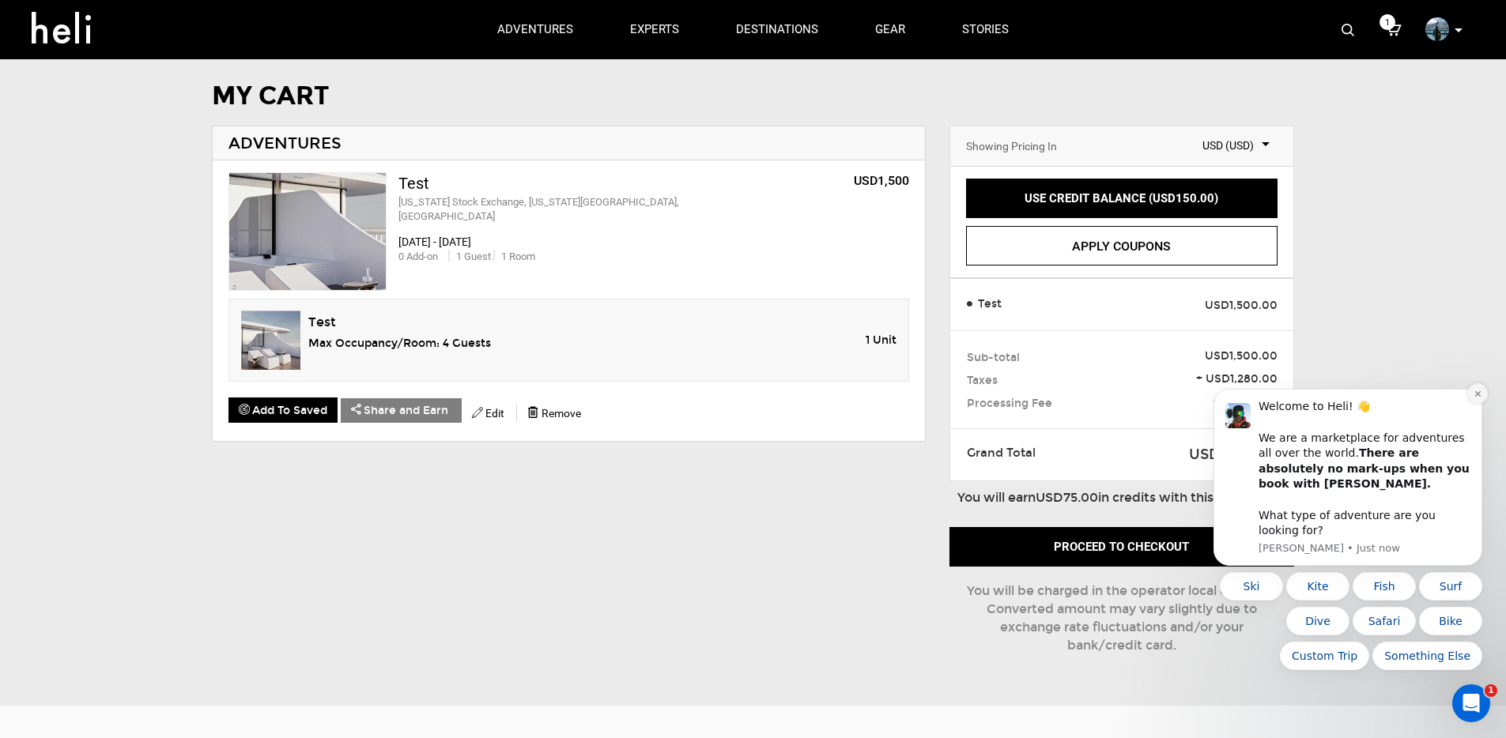
click at [1477, 397] on icon "Dismiss notification" at bounding box center [1477, 394] width 6 height 6
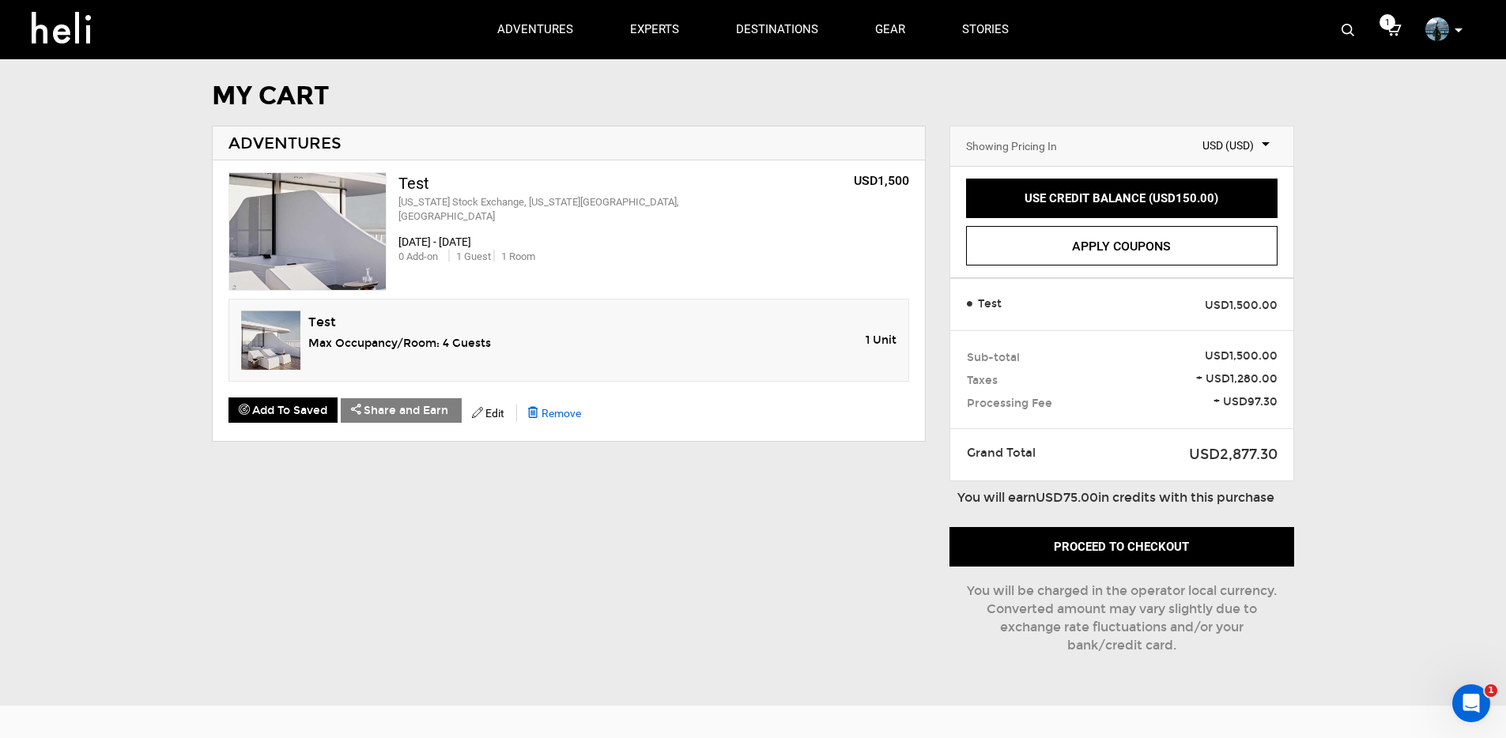
click at [559, 412] on span "Remove" at bounding box center [562, 413] width 40 height 13
